Goal: Transaction & Acquisition: Purchase product/service

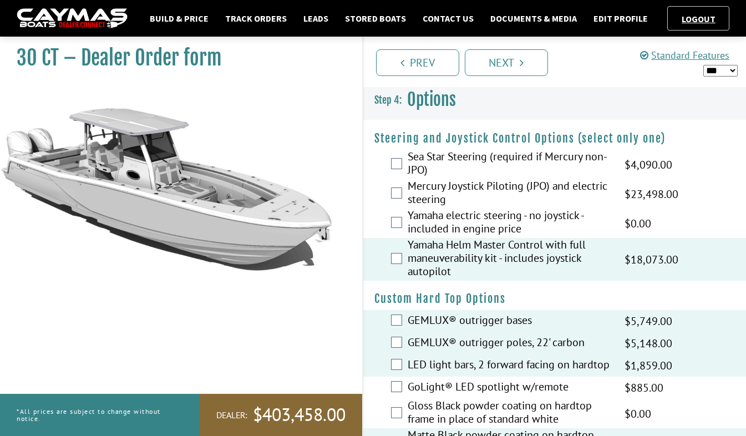
select select "*"
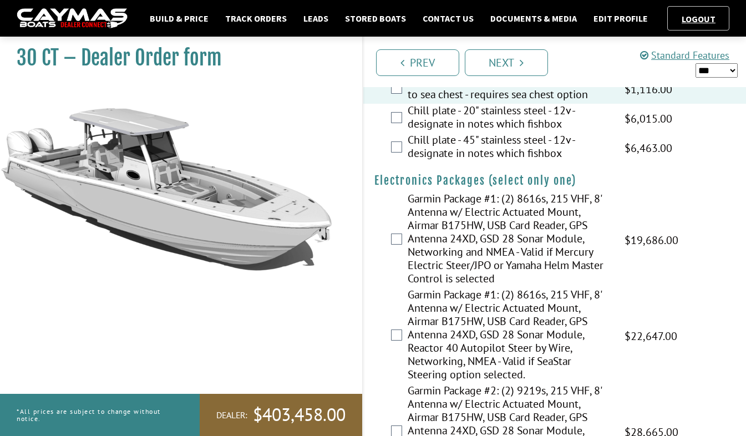
scroll to position [1916, 0]
click at [176, 21] on link "Build & Price" at bounding box center [179, 18] width 70 height 14
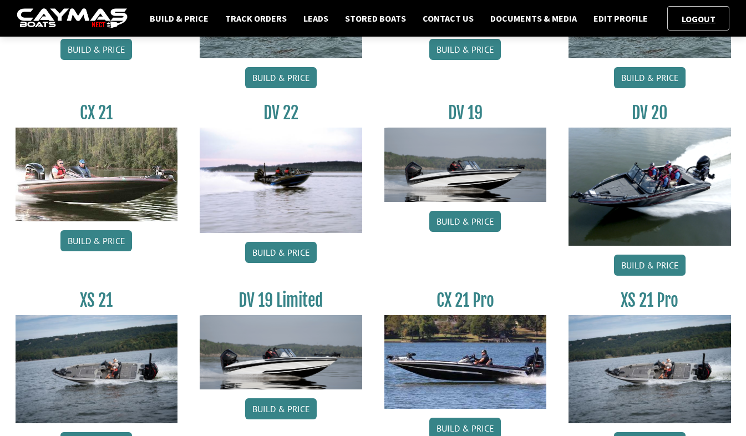
scroll to position [1222, 0]
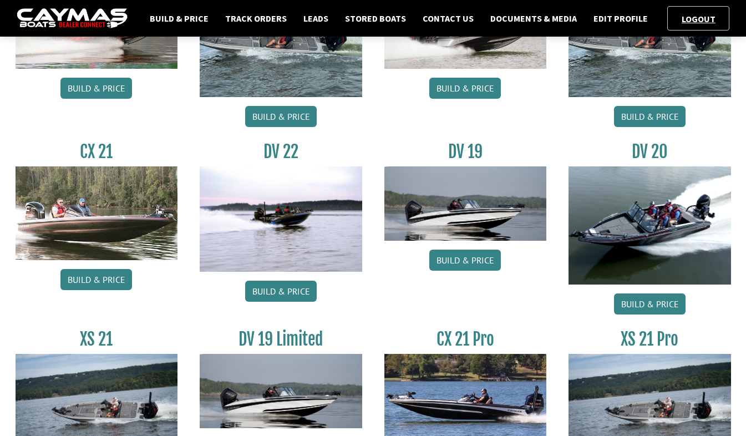
click at [301, 297] on link "Build & Price" at bounding box center [281, 291] width 72 height 21
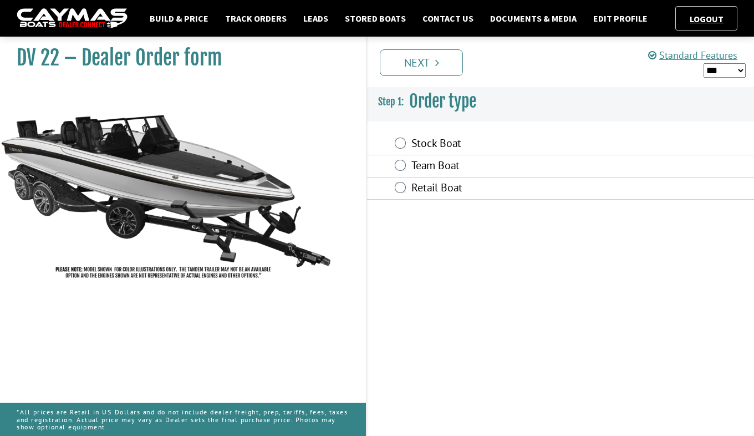
click at [430, 149] on label "Stock Boat" at bounding box center [515, 144] width 206 height 16
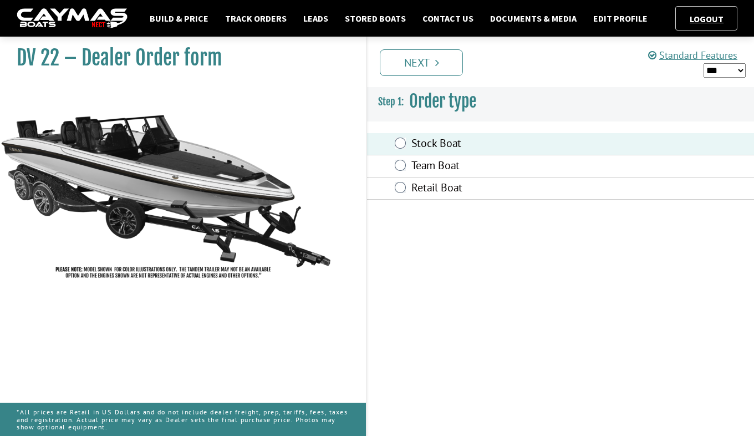
click at [425, 73] on link "Next" at bounding box center [421, 62] width 83 height 27
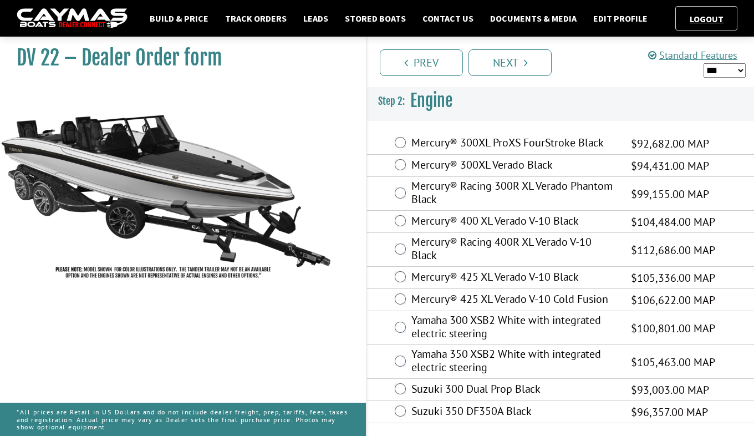
click at [419, 140] on label "Mercury® 300XL ProXS FourStroke Black" at bounding box center [515, 144] width 206 height 16
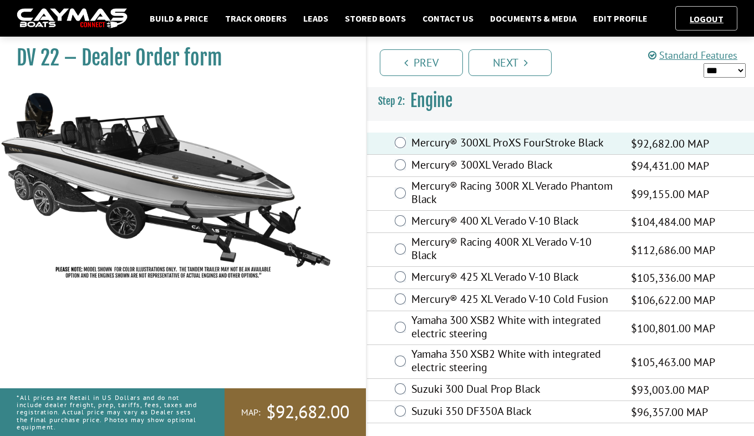
click at [502, 65] on link "Next" at bounding box center [510, 62] width 83 height 27
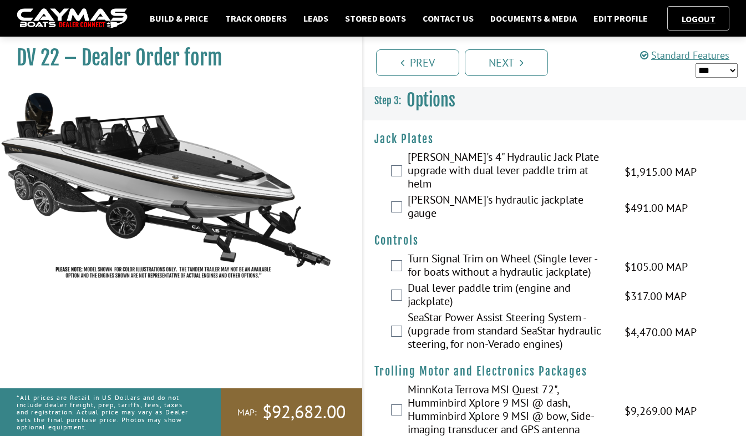
drag, startPoint x: 713, startPoint y: 73, endPoint x: 714, endPoint y: 78, distance: 5.7
click at [713, 73] on select "*** ****** ******" at bounding box center [717, 70] width 43 height 14
select select "*"
click at [696, 63] on select "*** ****** ******" at bounding box center [717, 70] width 43 height 14
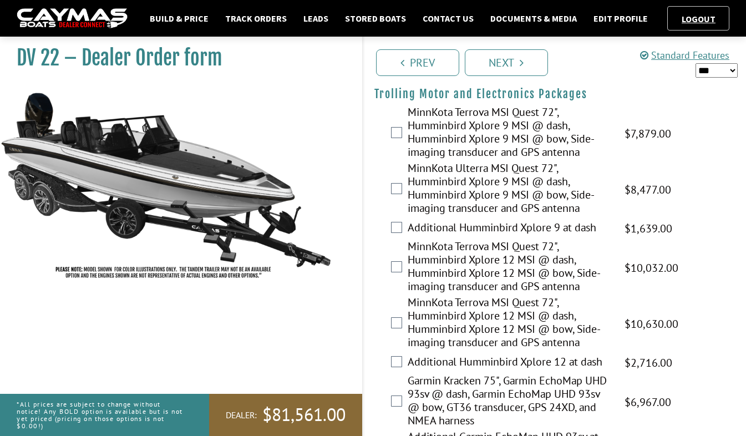
scroll to position [333, 0]
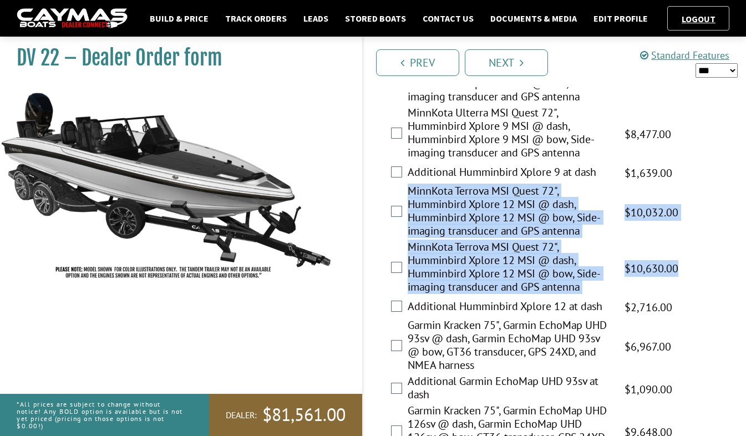
drag, startPoint x: 369, startPoint y: 165, endPoint x: 688, endPoint y: 269, distance: 335.1
click at [688, 269] on fieldset "Please select option. MinnKota Terrova MSI Quest 72", Humminbird Xplore 9 MSI @…" at bounding box center [554, 350] width 361 height 600
